Goal: Information Seeking & Learning: Understand process/instructions

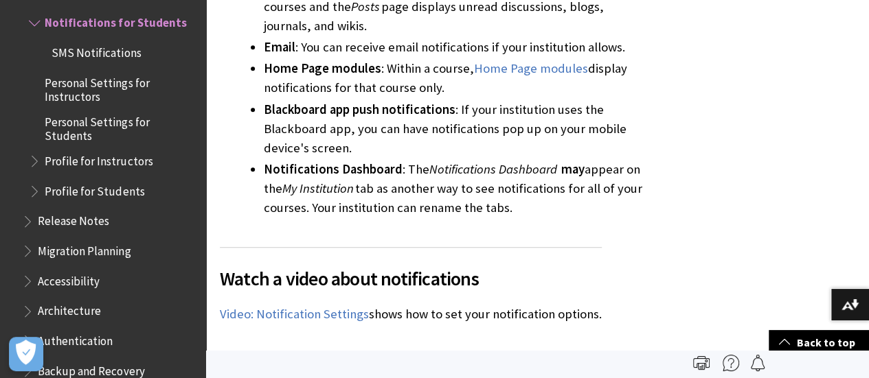
scroll to position [412, 0]
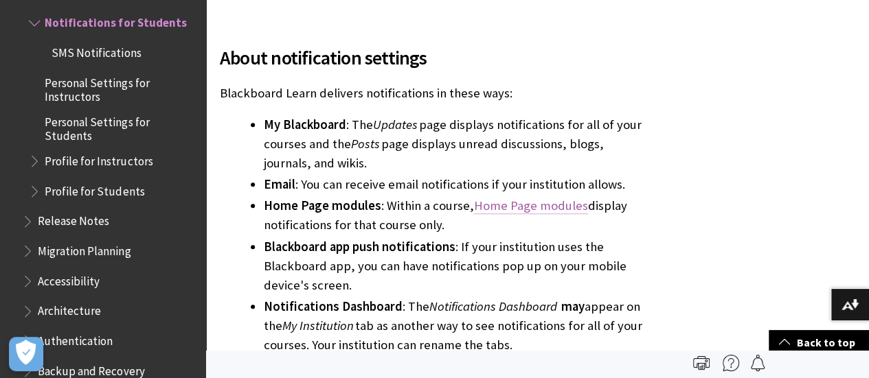
click at [547, 204] on link "Home Page modules" at bounding box center [531, 206] width 114 height 16
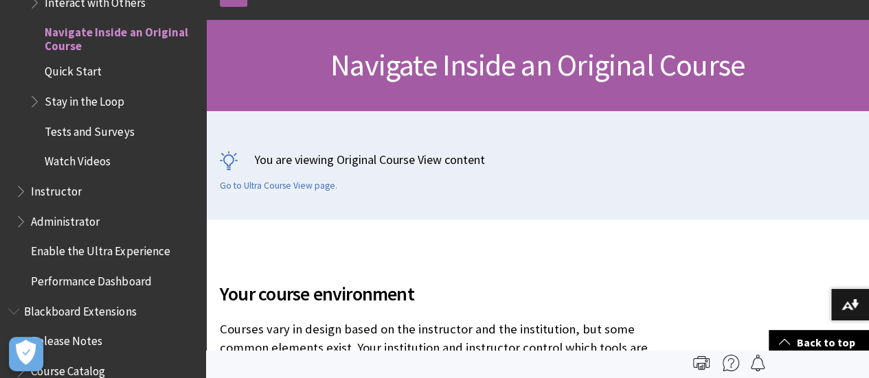
scroll to position [107, 0]
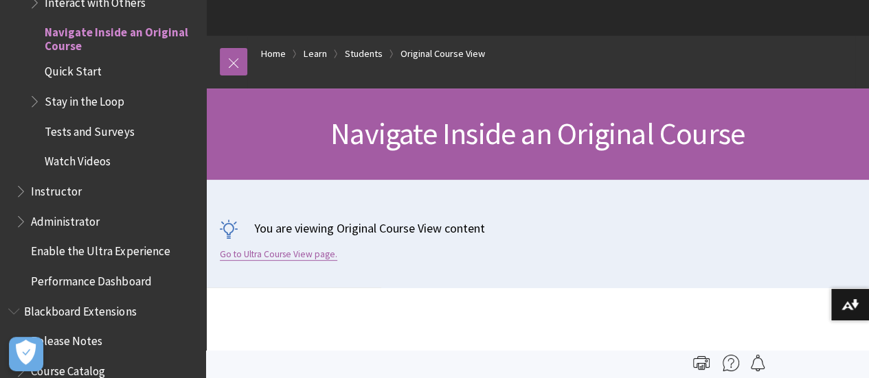
click at [299, 255] on link "Go to Ultra Course View page." at bounding box center [278, 255] width 117 height 12
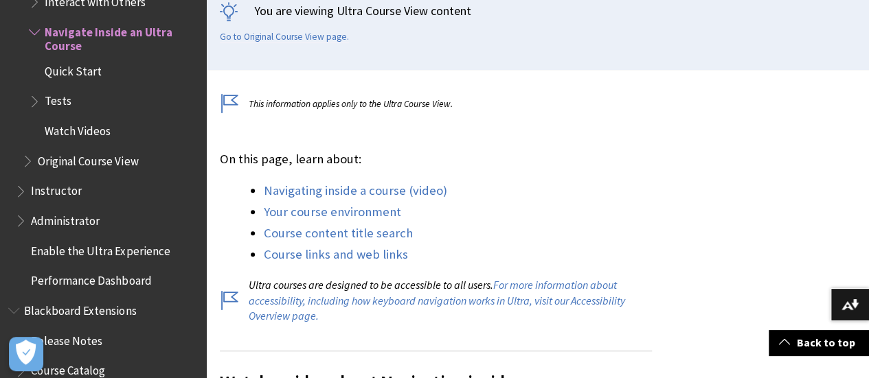
scroll to position [343, 0]
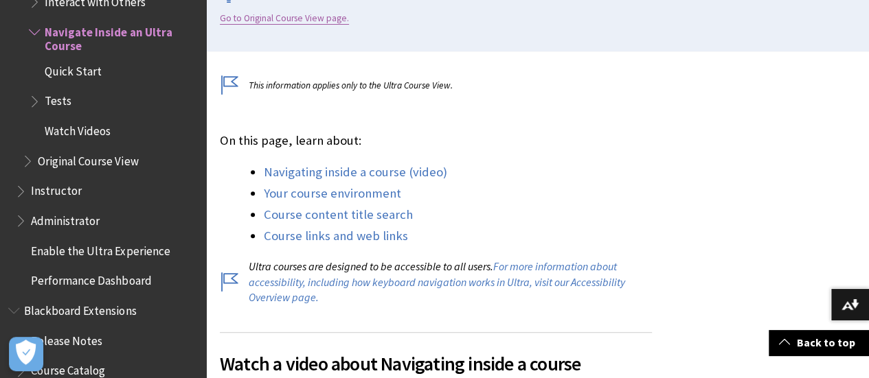
click at [277, 20] on link "Go to Original Course View page." at bounding box center [284, 18] width 129 height 12
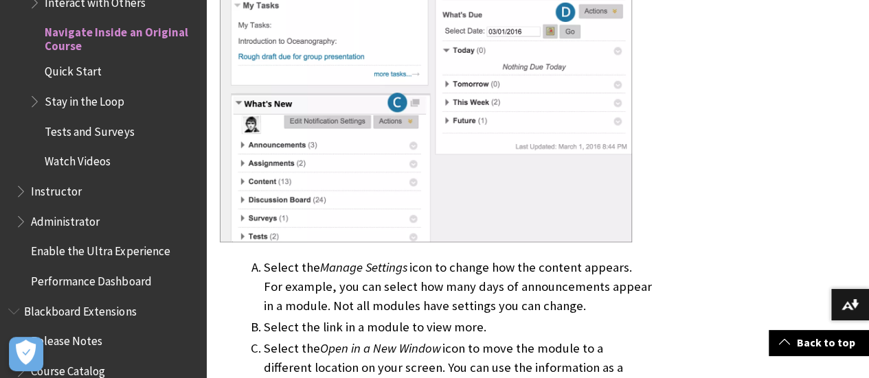
scroll to position [3227, 0]
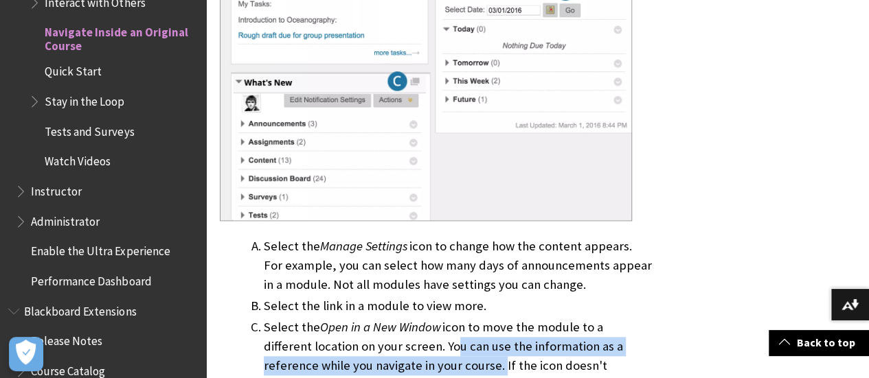
drag, startPoint x: 402, startPoint y: 288, endPoint x: 442, endPoint y: 306, distance: 43.6
click at [445, 318] on li "Select the Open in a New Window icon to move the module to a different location…" at bounding box center [458, 356] width 388 height 77
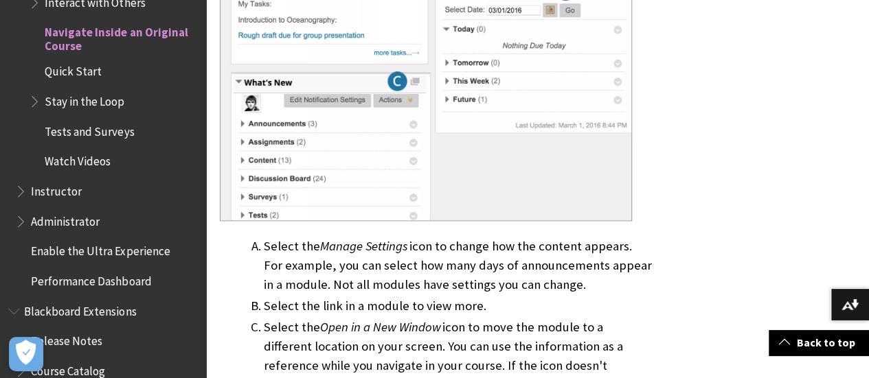
click at [492, 319] on li "Select the Open in a New Window icon to move the module to a different location…" at bounding box center [458, 356] width 388 height 77
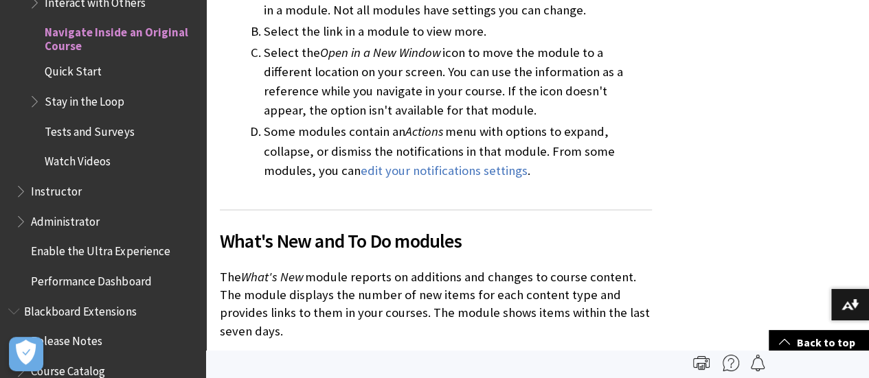
scroll to position [3296, 0]
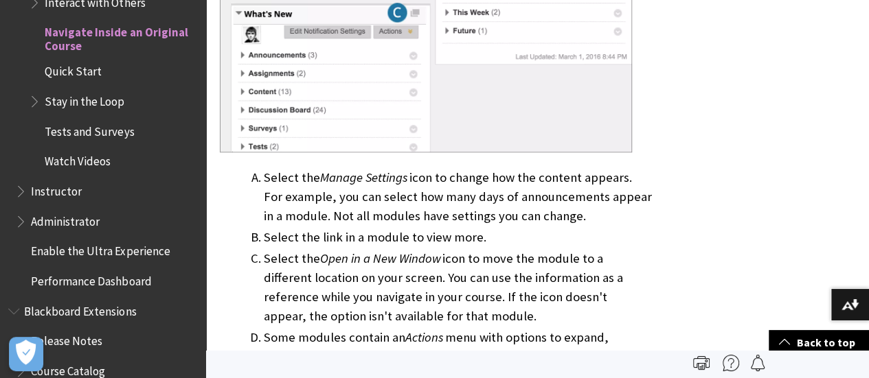
click at [634, 328] on li "Some modules contain an Actions menu with options to expand, collapse, or dismi…" at bounding box center [458, 357] width 388 height 58
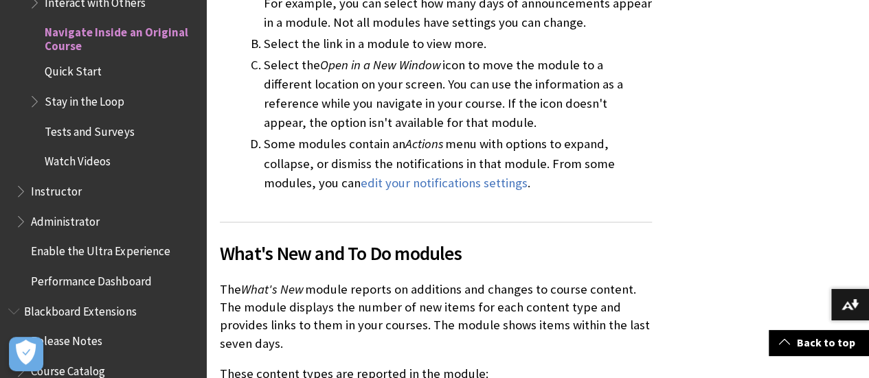
scroll to position [3502, 0]
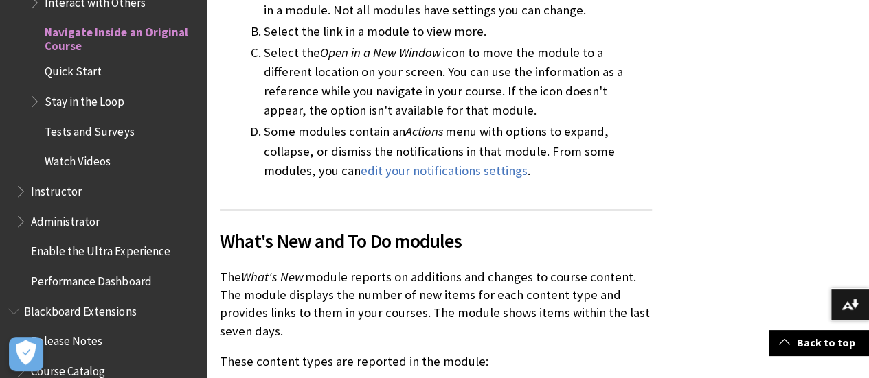
drag, startPoint x: 428, startPoint y: 255, endPoint x: 584, endPoint y: 264, distance: 155.5
click at [584, 268] on p "The What's New module reports on additions and changes to course content. The m…" at bounding box center [436, 304] width 432 height 72
click at [558, 353] on p "These content types are reported in the module:" at bounding box center [436, 362] width 432 height 18
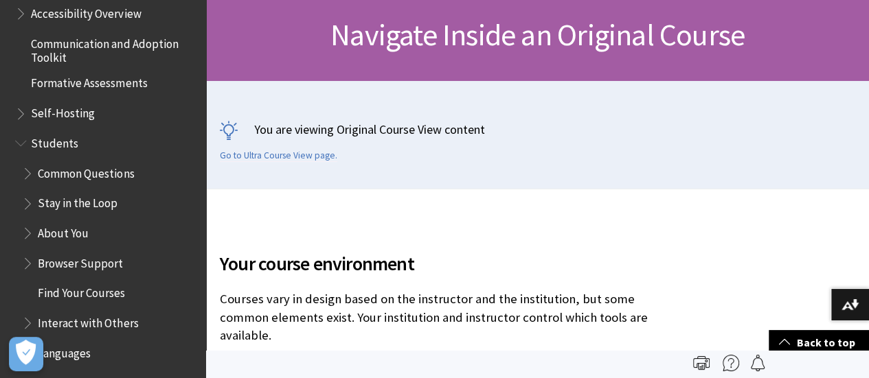
scroll to position [1236, 0]
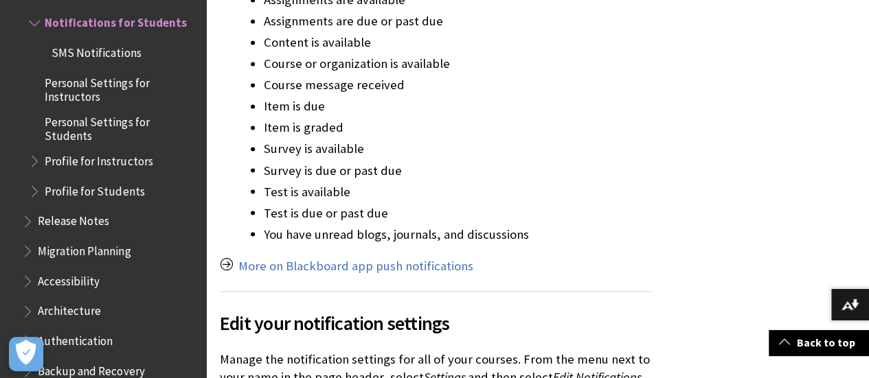
scroll to position [1167, 0]
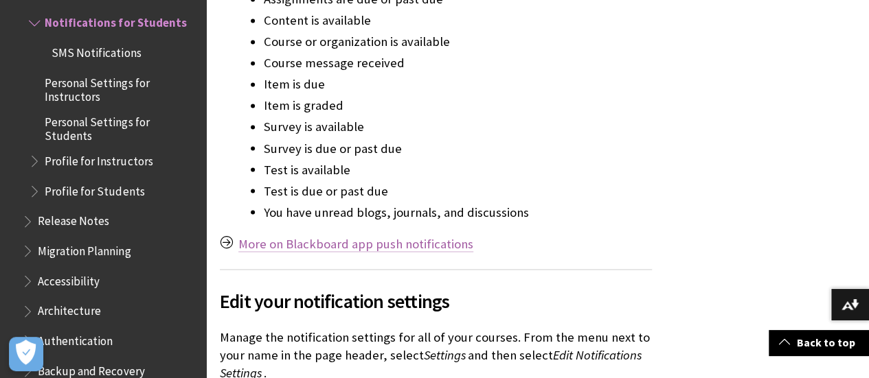
click at [404, 242] on link "More on Blackboard app push notifications" at bounding box center [355, 244] width 235 height 16
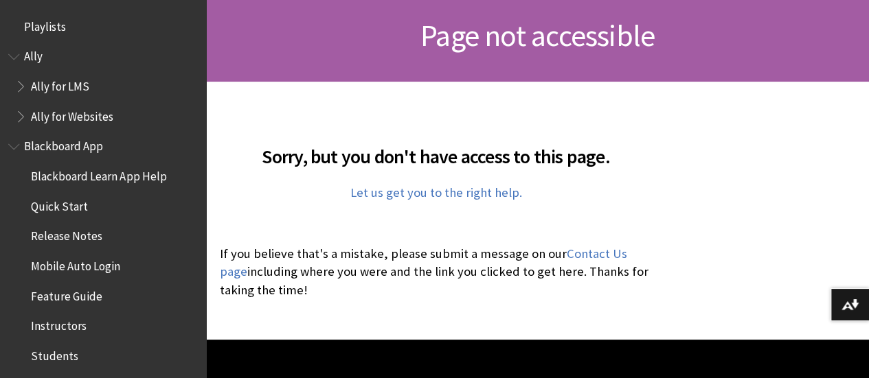
scroll to position [206, 0]
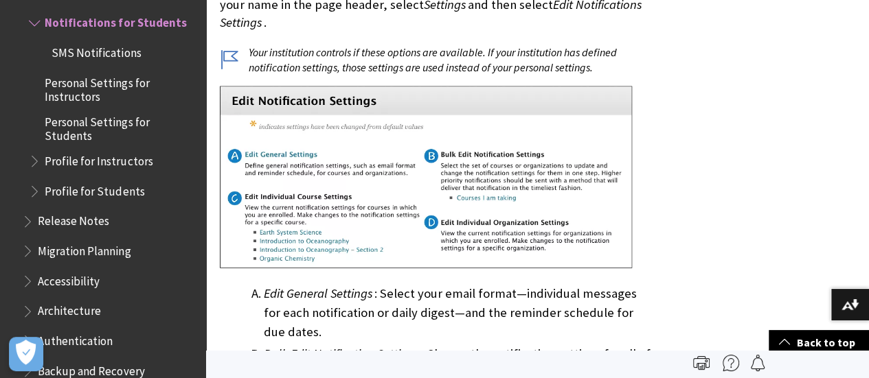
scroll to position [1442, 0]
